Goal: Information Seeking & Learning: Learn about a topic

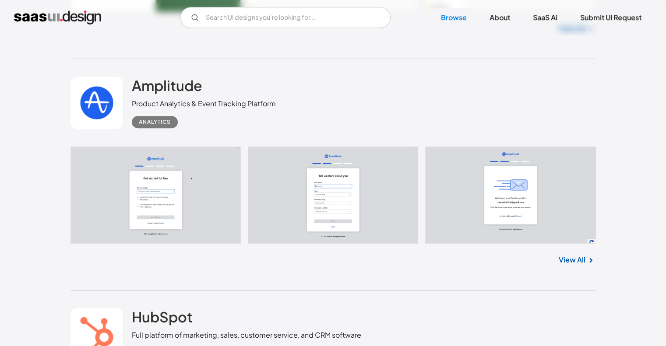
scroll to position [3723, 0]
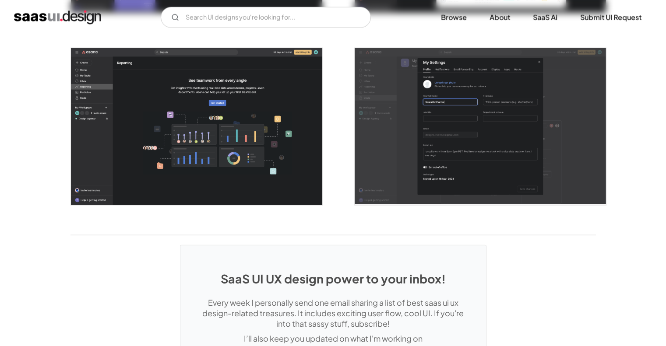
scroll to position [2278, 0]
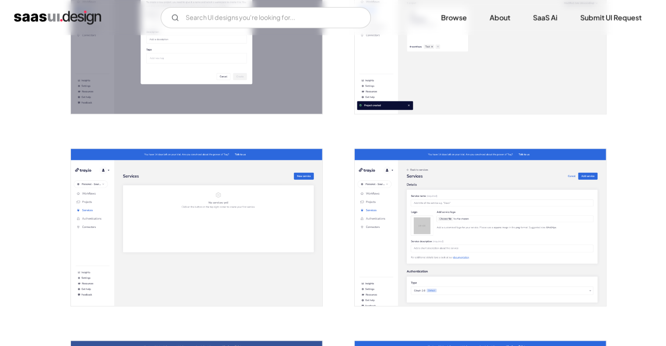
scroll to position [1533, 0]
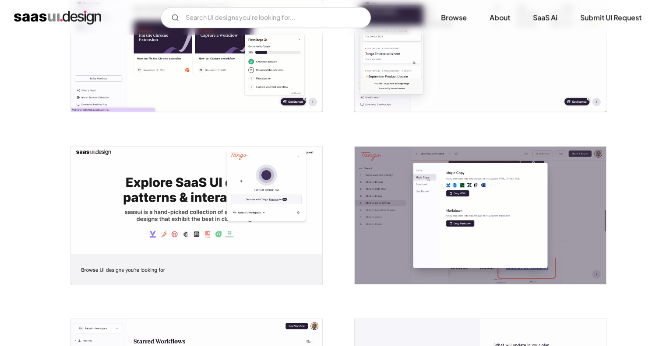
scroll to position [1051, 0]
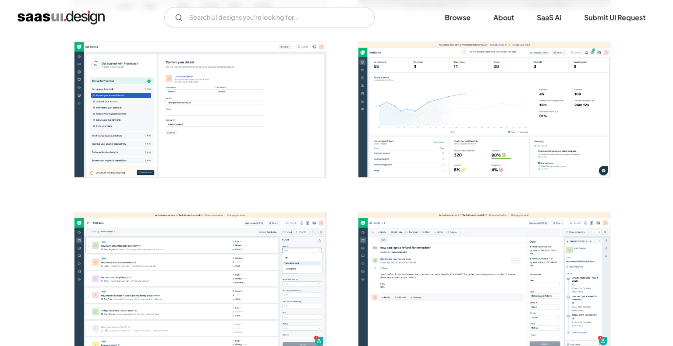
scroll to position [307, 0]
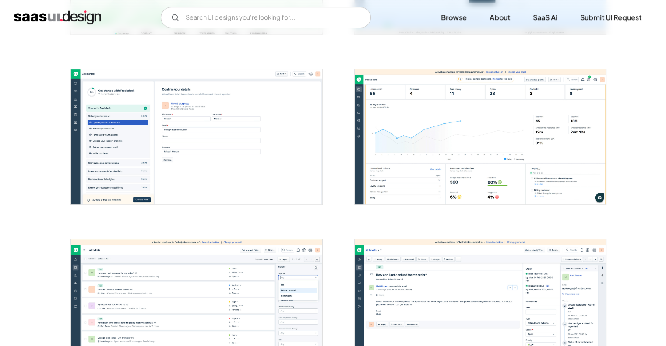
click at [243, 176] on img "open lightbox" at bounding box center [196, 136] width 251 height 135
